Goal: Task Accomplishment & Management: Use online tool/utility

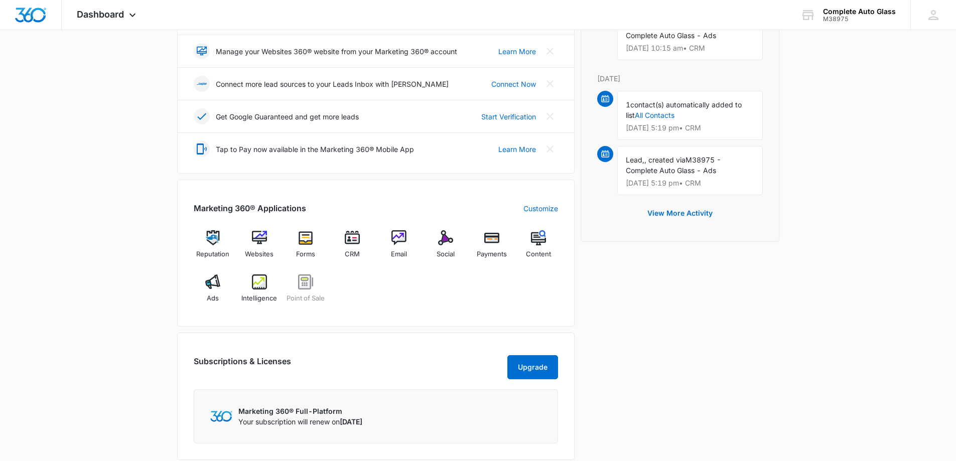
click at [890, 196] on div "[DATE] is [DATE] Good morning, [PERSON_NAME]! Contacts You have 5,514 contacts …" at bounding box center [478, 226] width 956 height 849
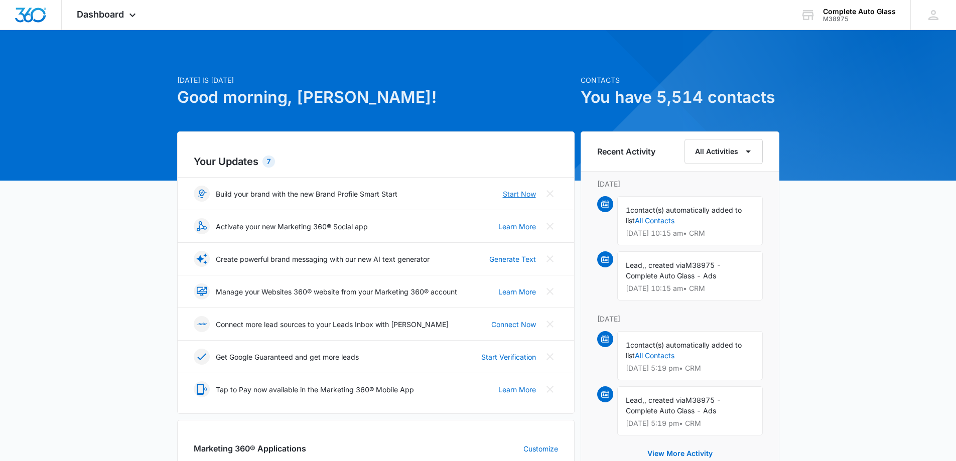
click at [519, 197] on link "Start Now" at bounding box center [519, 194] width 33 height 11
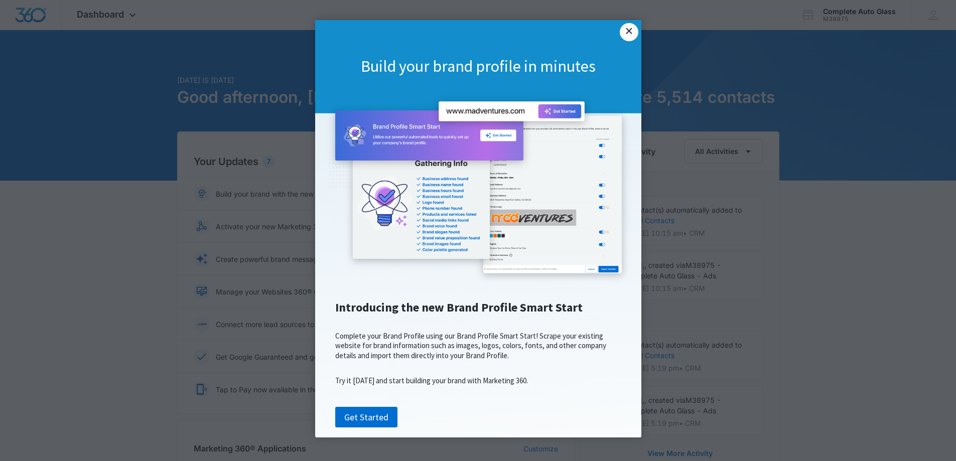
click at [629, 34] on link "×" at bounding box center [629, 32] width 18 height 18
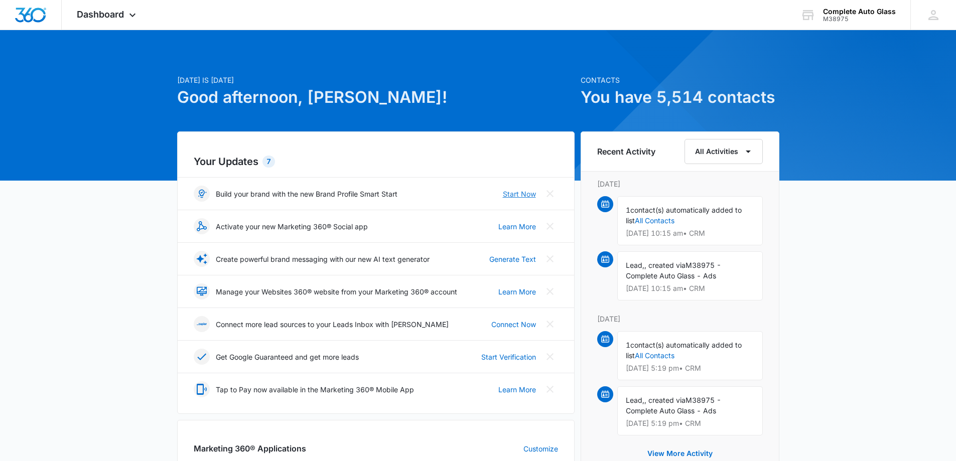
click at [520, 194] on link "Start Now" at bounding box center [519, 194] width 33 height 11
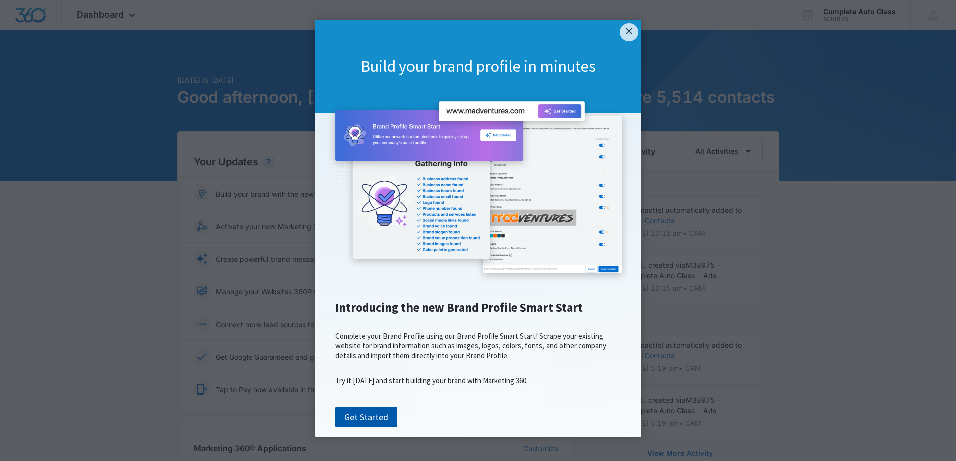
click at [360, 428] on link "Get Started" at bounding box center [366, 417] width 62 height 21
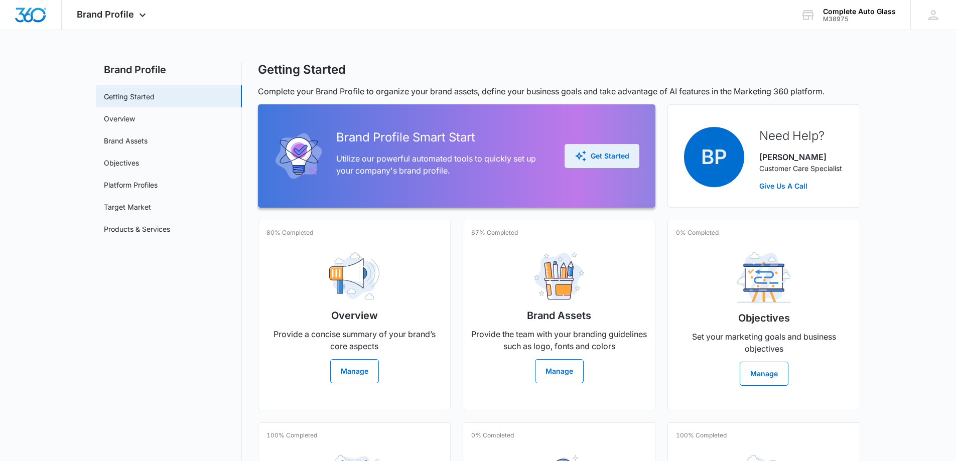
click at [605, 158] on div "Get Started" at bounding box center [601, 156] width 55 height 12
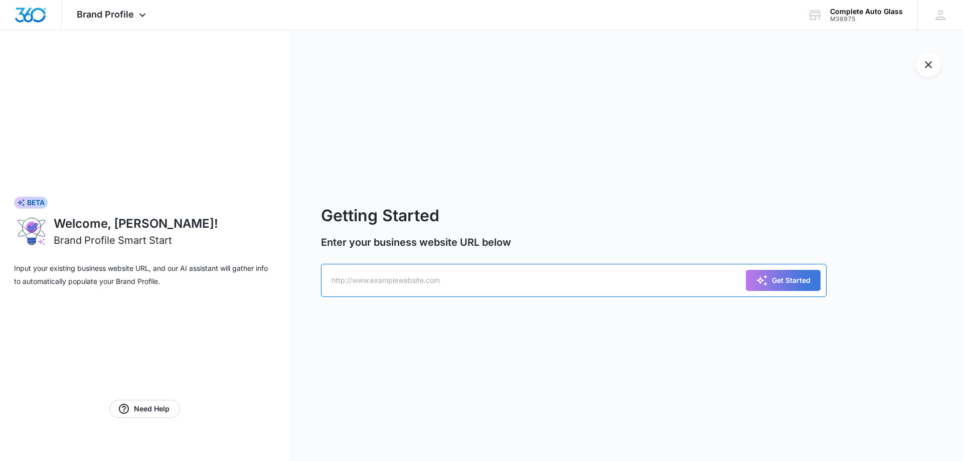
click at [412, 279] on input "text" at bounding box center [574, 280] width 506 height 33
type input "[URL][DOMAIN_NAME]"
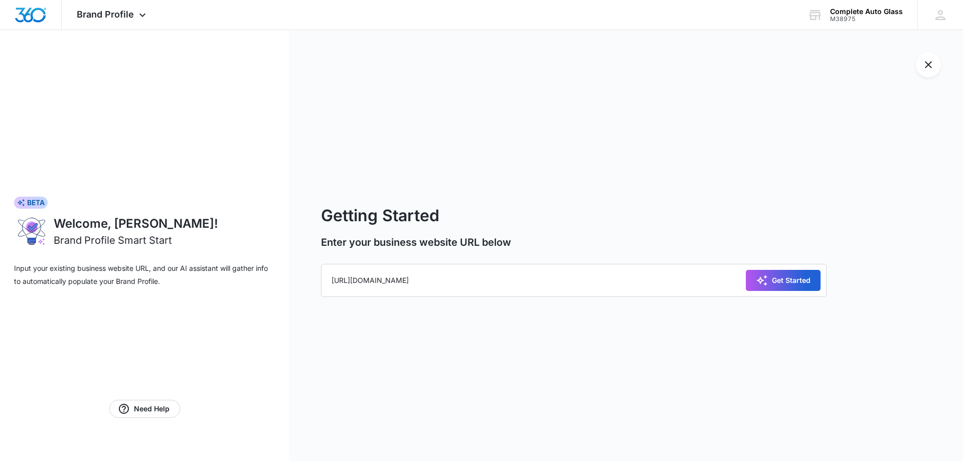
click at [803, 285] on div "Get Started" at bounding box center [783, 280] width 55 height 12
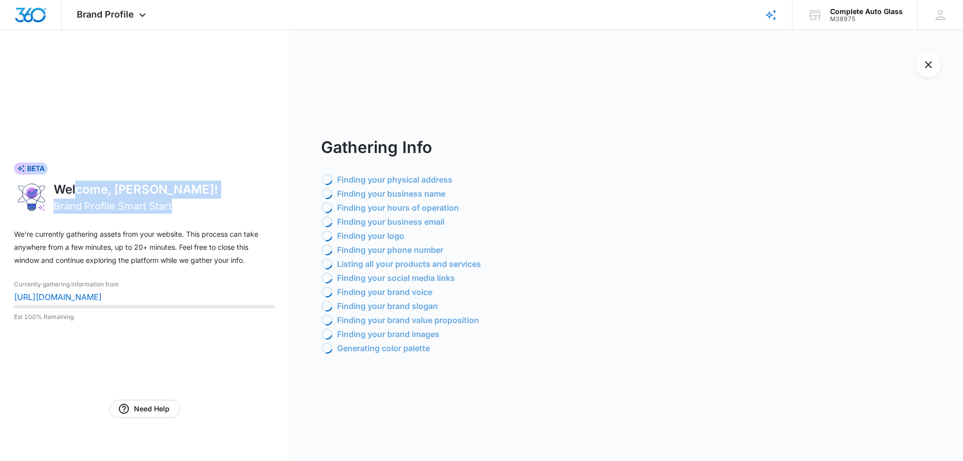
drag, startPoint x: 179, startPoint y: 203, endPoint x: 33, endPoint y: 182, distance: 147.6
click at [34, 182] on div "Welcome, [PERSON_NAME]! Brand Profile Smart Start" at bounding box center [144, 201] width 261 height 41
